Goal: Find contact information: Find contact information

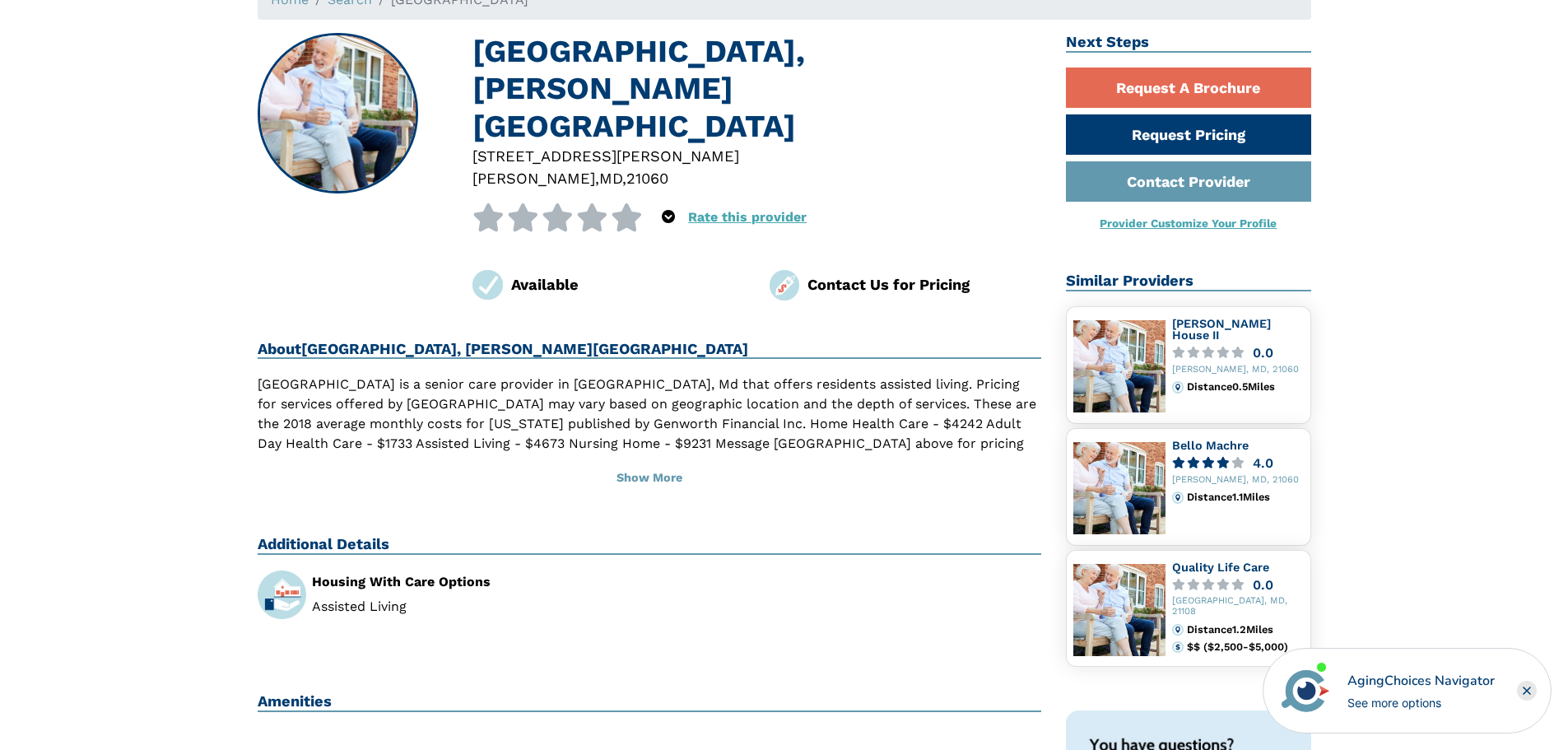
scroll to position [165, 0]
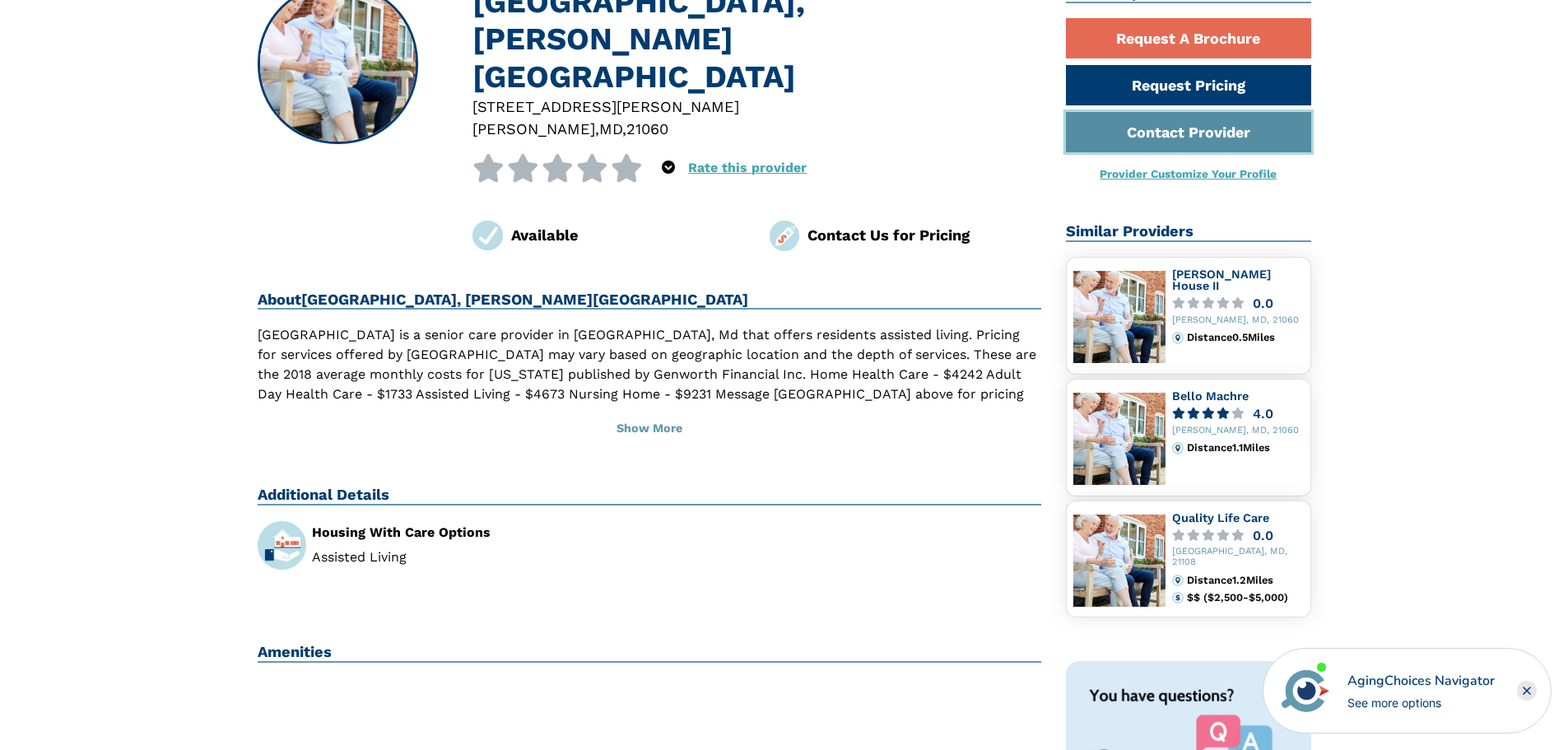
click at [1107, 130] on link "Contact Provider" at bounding box center [1188, 132] width 245 height 40
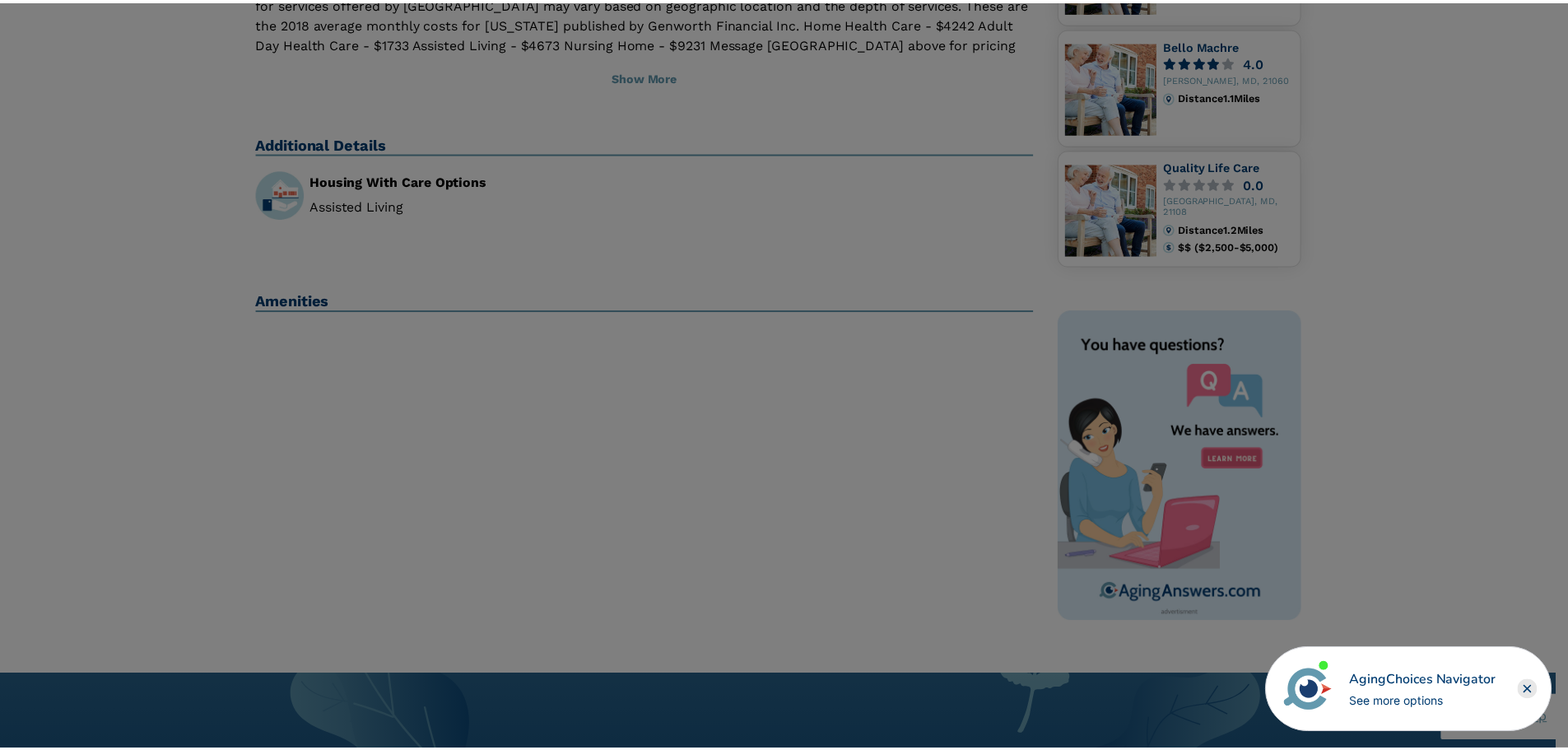
scroll to position [494, 0]
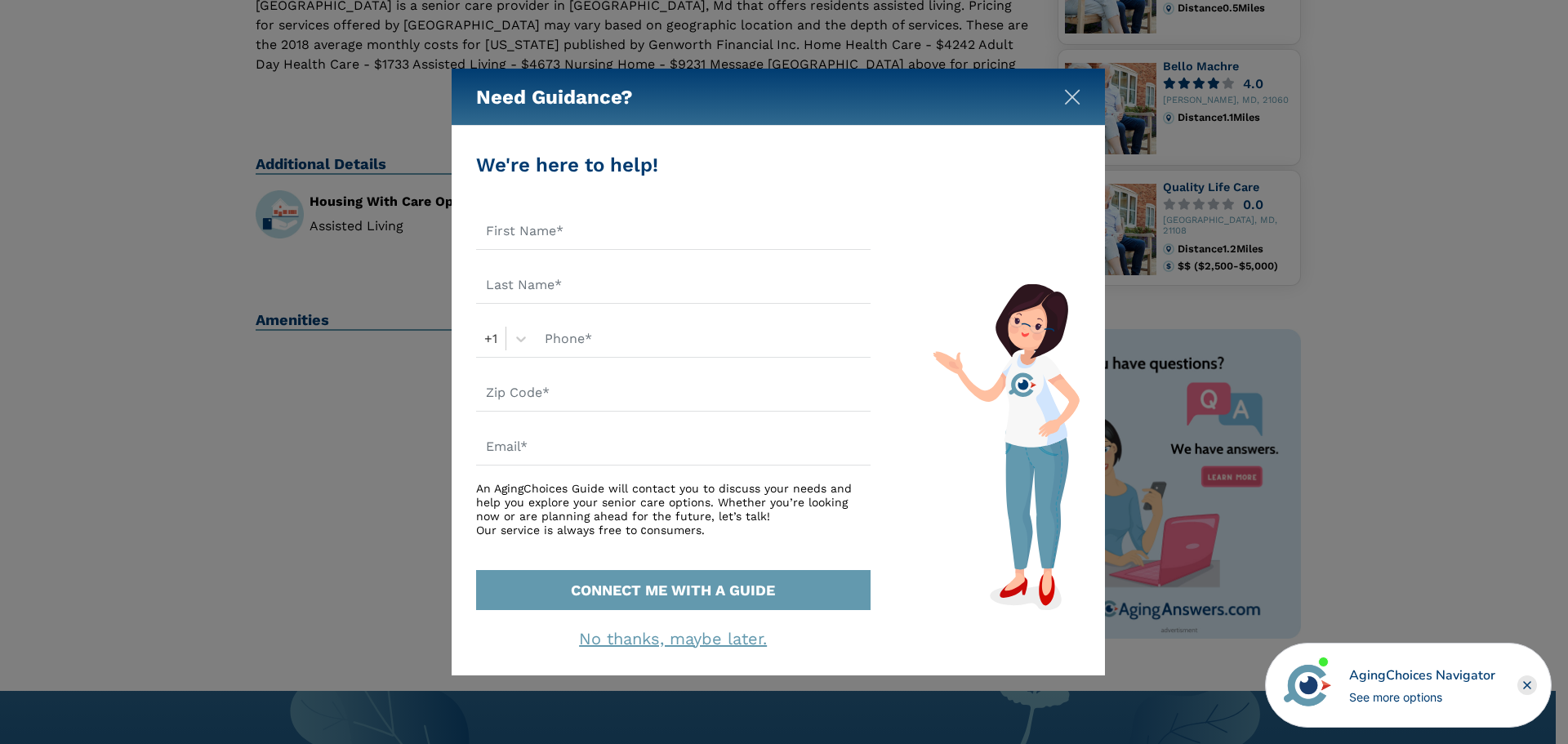
click at [1072, 100] on img "Close" at bounding box center [1073, 98] width 17 height 17
